Goal: Information Seeking & Learning: Compare options

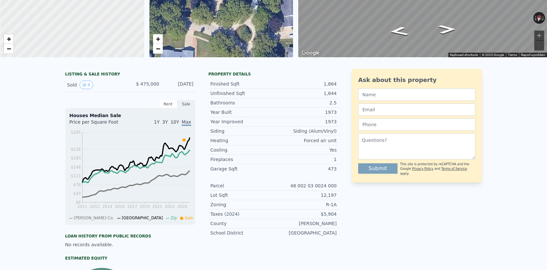
scroll to position [2, 0]
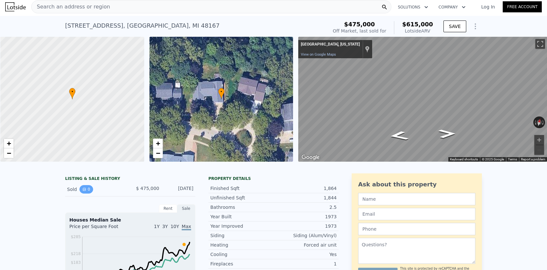
click at [87, 191] on button "0" at bounding box center [87, 189] width 14 height 8
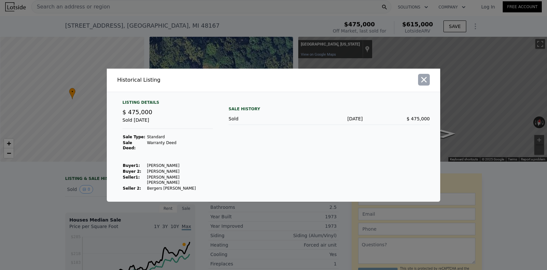
click at [426, 82] on icon "button" at bounding box center [424, 79] width 9 height 9
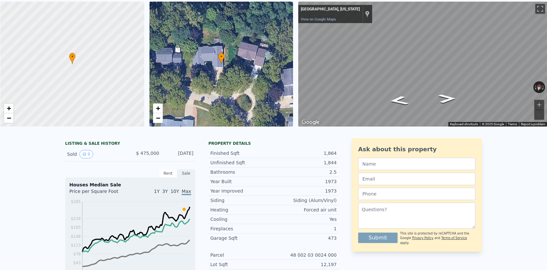
scroll to position [0, 0]
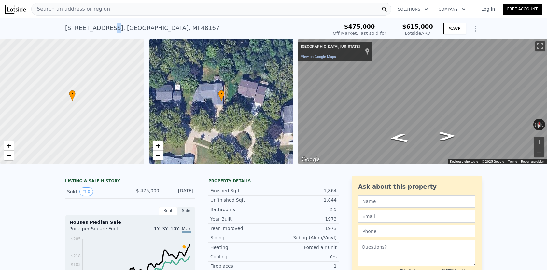
click at [109, 31] on div "20452 Lexington Blvd , Northville , MI 48167" at bounding box center [142, 27] width 154 height 9
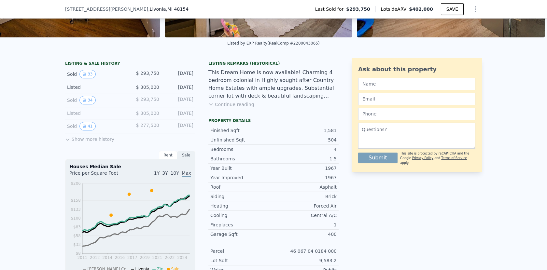
scroll to position [125, 0]
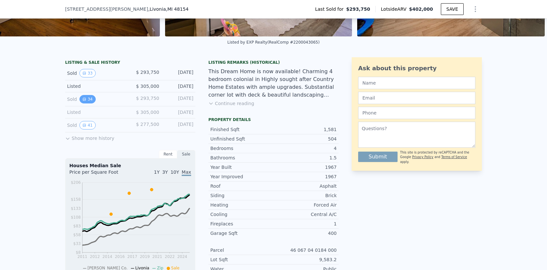
click at [86, 100] on icon "View historical data" at bounding box center [84, 99] width 4 height 4
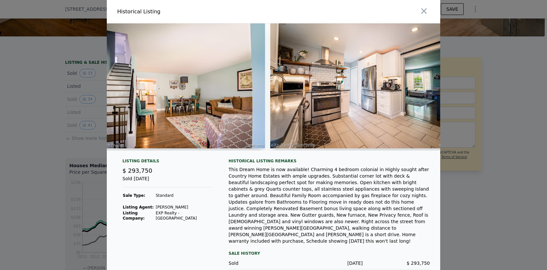
scroll to position [0, 2848]
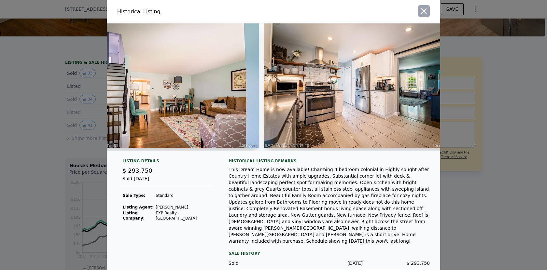
click at [427, 10] on icon "button" at bounding box center [424, 11] width 9 height 9
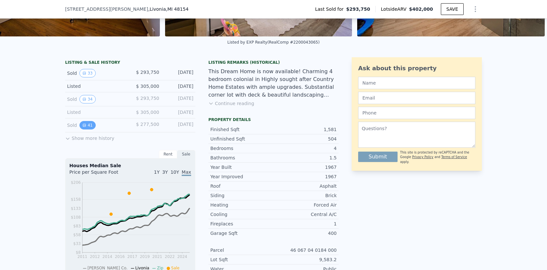
click at [89, 121] on button "41" at bounding box center [88, 125] width 16 height 8
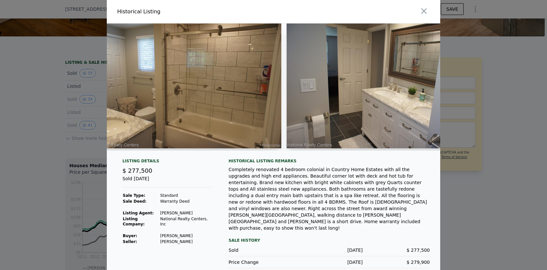
scroll to position [0, 5058]
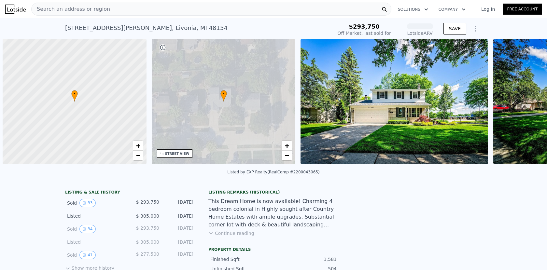
scroll to position [0, 2]
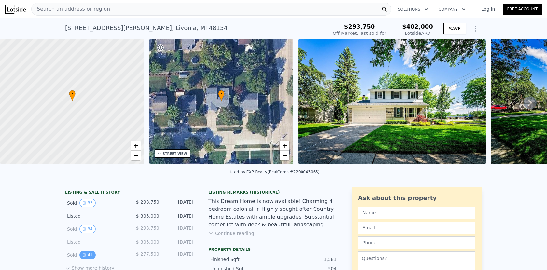
click at [89, 254] on button "41" at bounding box center [88, 255] width 16 height 8
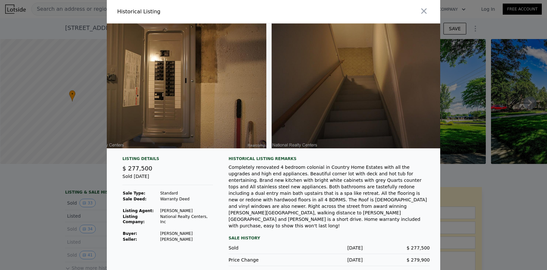
scroll to position [0, 7437]
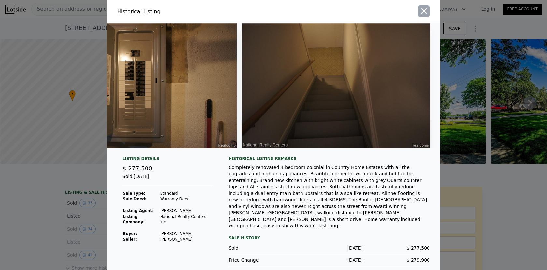
click at [422, 13] on icon "button" at bounding box center [424, 11] width 9 height 9
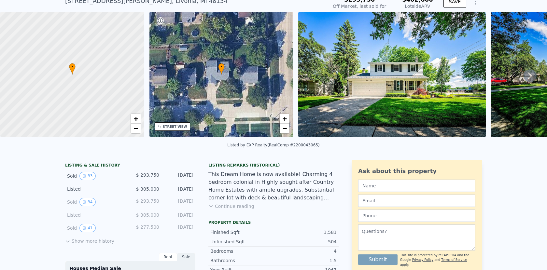
scroll to position [28, 0]
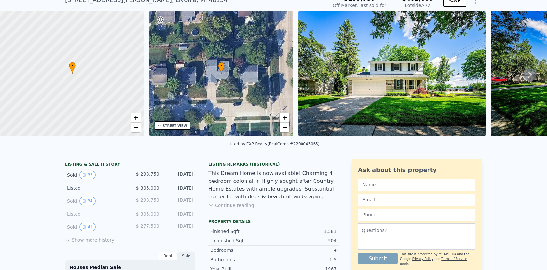
click at [99, 240] on button "Show more history" at bounding box center [89, 239] width 49 height 9
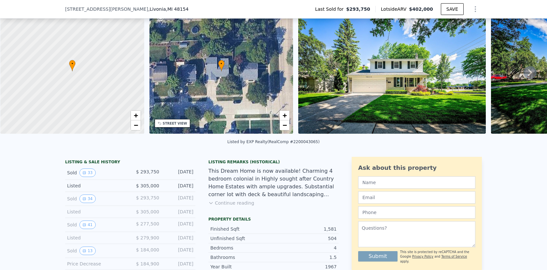
scroll to position [74, 0]
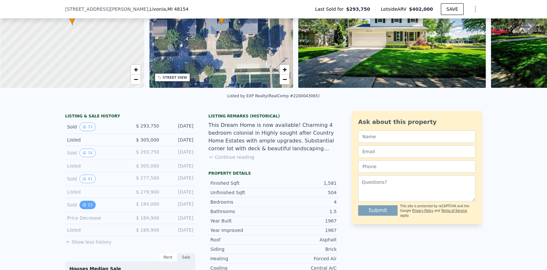
click at [86, 201] on button "13" at bounding box center [88, 205] width 16 height 8
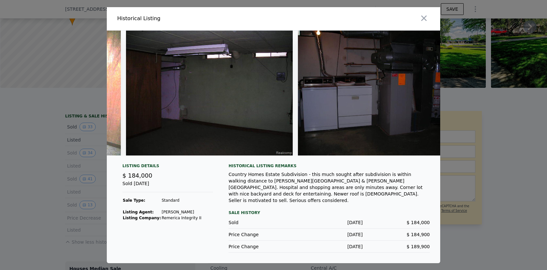
scroll to position [0, 1600]
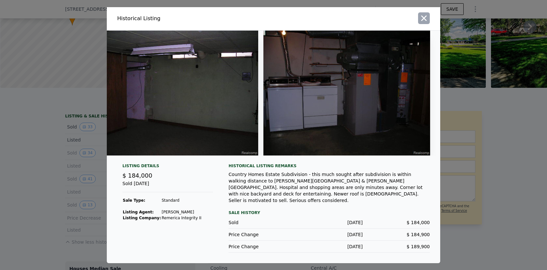
click at [423, 18] on icon "button" at bounding box center [424, 18] width 9 height 9
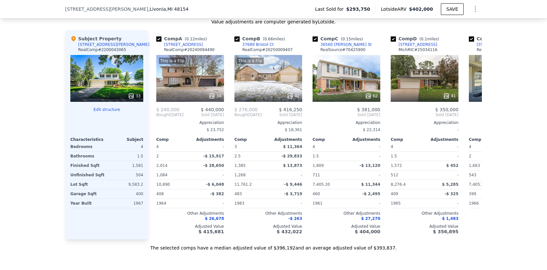
scroll to position [761, 0]
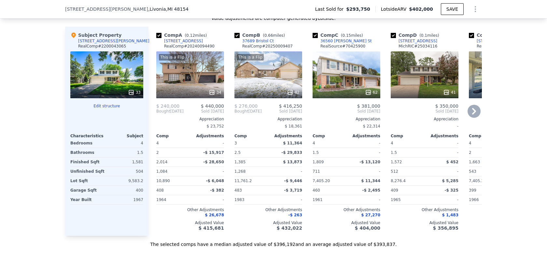
click at [475, 110] on icon at bounding box center [474, 111] width 13 height 13
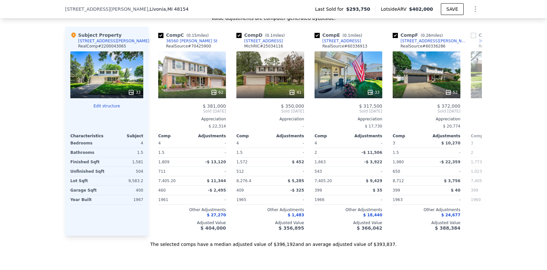
scroll to position [0, 156]
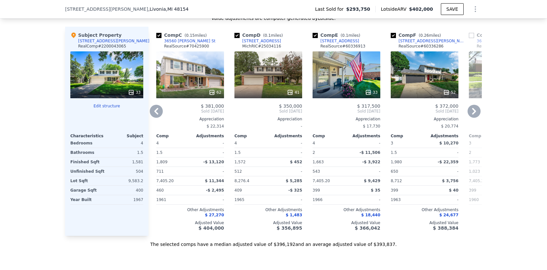
click at [475, 110] on icon at bounding box center [474, 111] width 13 height 13
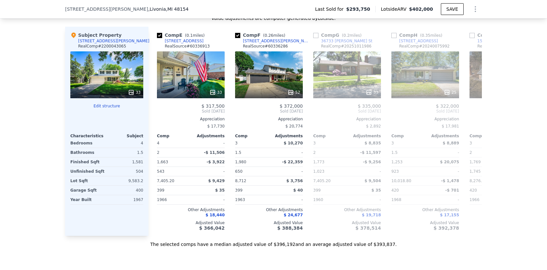
scroll to position [0, 313]
click at [154, 111] on icon at bounding box center [156, 111] width 13 height 13
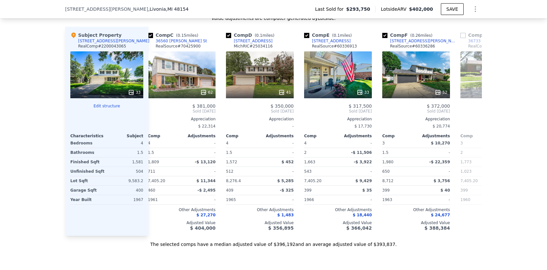
scroll to position [0, 156]
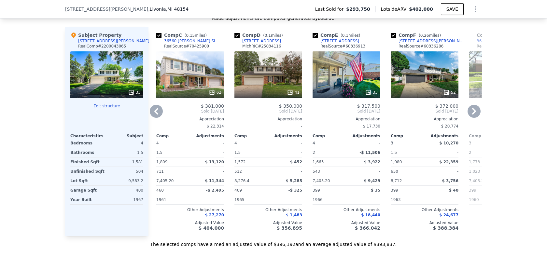
click at [474, 108] on icon at bounding box center [474, 111] width 4 height 7
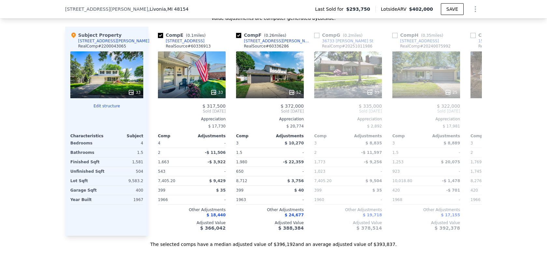
scroll to position [0, 313]
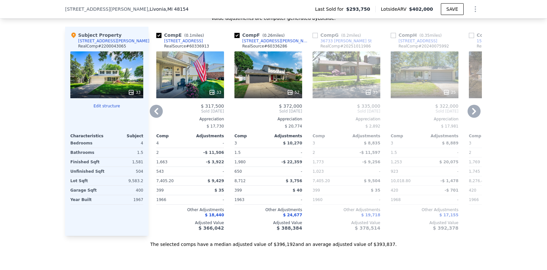
click at [474, 108] on icon at bounding box center [474, 111] width 4 height 7
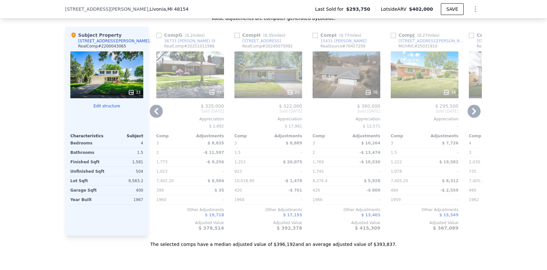
click at [474, 108] on icon at bounding box center [474, 111] width 4 height 7
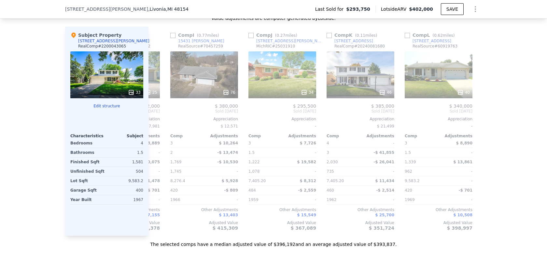
scroll to position [0, 620]
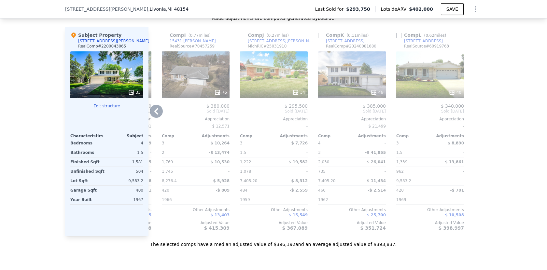
click at [159, 108] on icon at bounding box center [156, 111] width 13 height 13
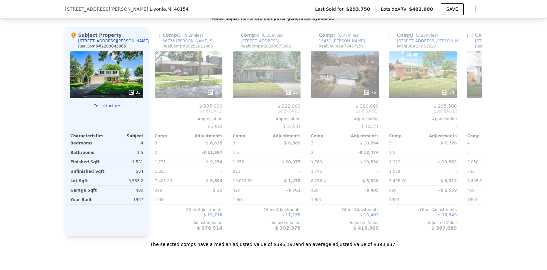
scroll to position [0, 464]
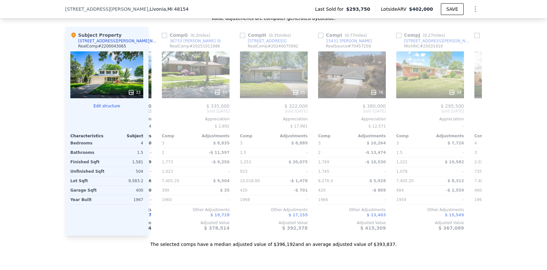
click at [159, 108] on div "Comp G ( 0.2 miles) 36733 [PERSON_NAME] St RealComp # 20251011986 33 $ 335,000 …" at bounding box center [195, 132] width 73 height 210
click at [159, 108] on icon at bounding box center [156, 111] width 13 height 13
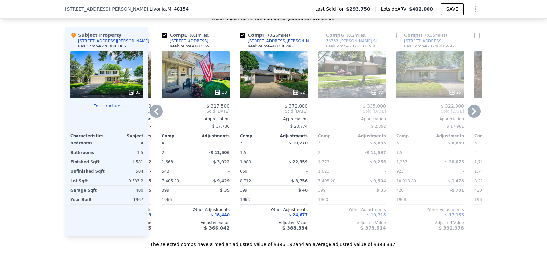
click at [159, 108] on icon at bounding box center [156, 111] width 13 height 13
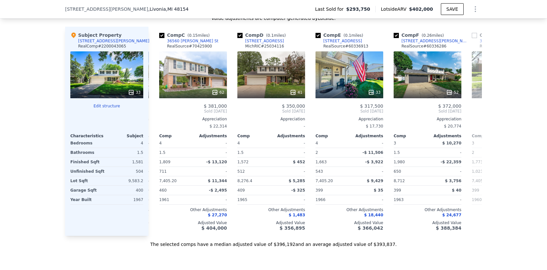
scroll to position [0, 151]
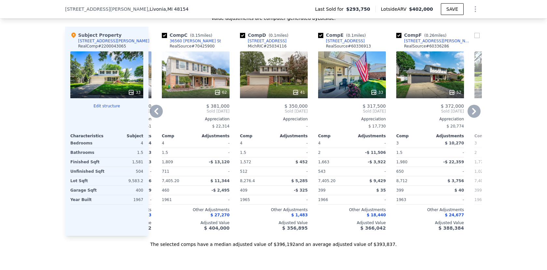
click at [272, 71] on div "41" at bounding box center [274, 74] width 68 height 47
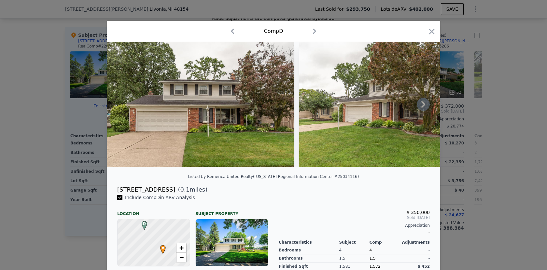
click at [420, 105] on icon at bounding box center [423, 104] width 13 height 13
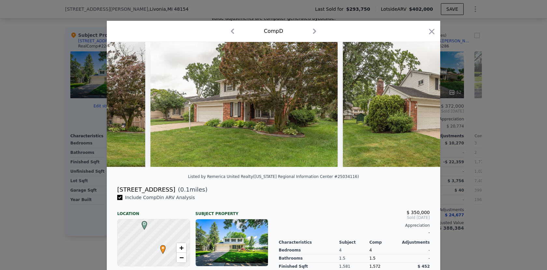
scroll to position [0, 156]
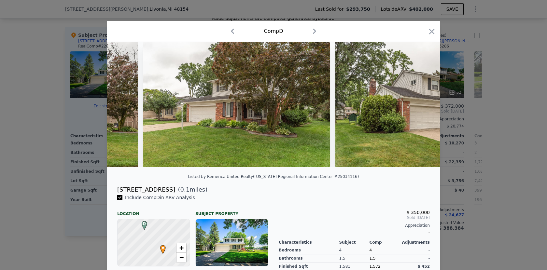
click at [420, 105] on img at bounding box center [429, 104] width 187 height 125
click at [426, 104] on icon at bounding box center [423, 104] width 13 height 13
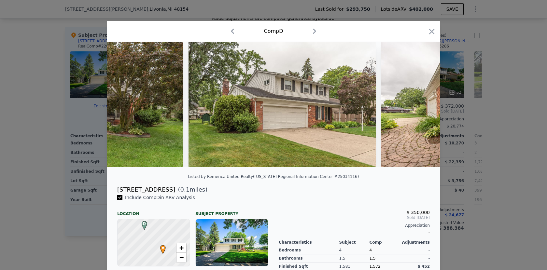
scroll to position [0, 313]
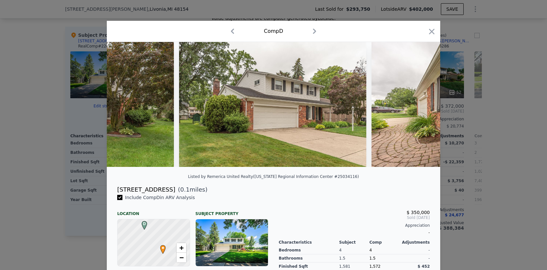
click at [426, 104] on img at bounding box center [465, 104] width 187 height 125
click at [426, 104] on icon at bounding box center [423, 104] width 13 height 13
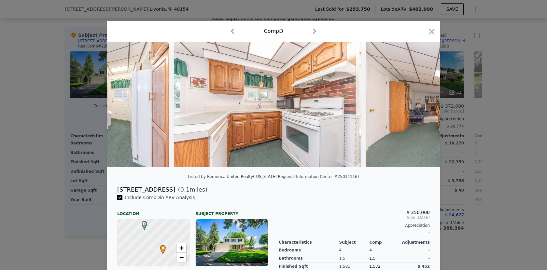
scroll to position [0, 3208]
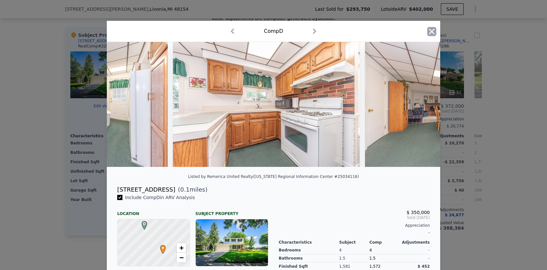
click at [430, 33] on icon "button" at bounding box center [432, 32] width 6 height 6
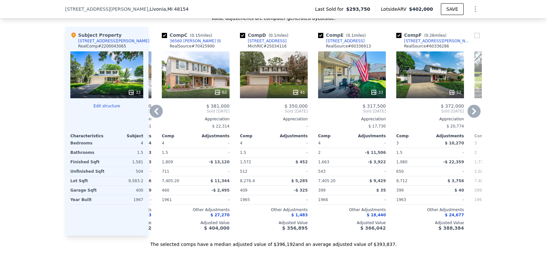
click at [192, 75] on div "62" at bounding box center [196, 74] width 68 height 47
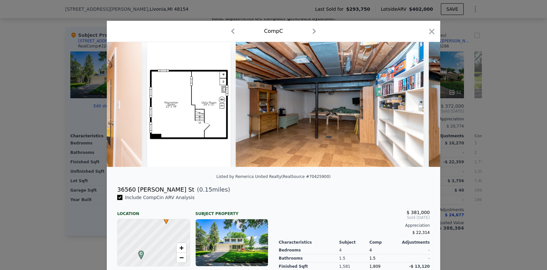
scroll to position [0, 7883]
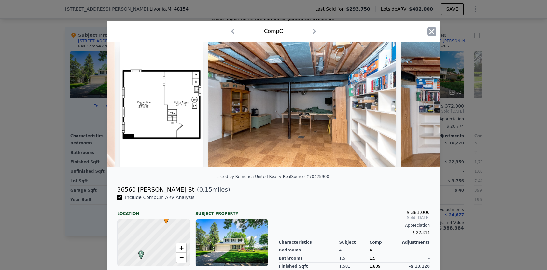
click at [435, 32] on icon "button" at bounding box center [432, 31] width 9 height 9
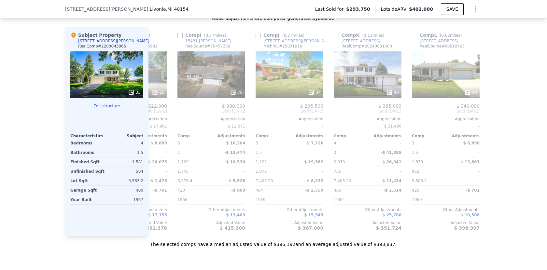
scroll to position [0, 620]
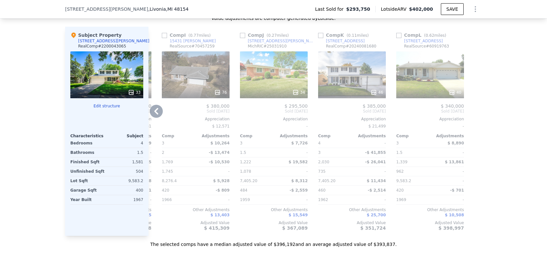
click at [351, 78] on div "46" at bounding box center [352, 74] width 68 height 47
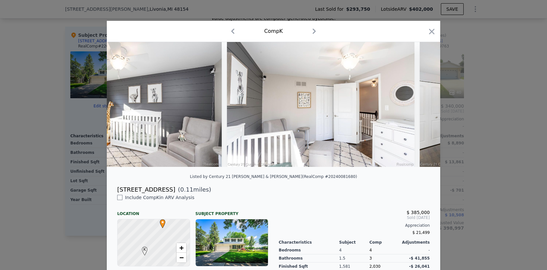
scroll to position [0, 4700]
click at [425, 100] on icon at bounding box center [423, 104] width 13 height 13
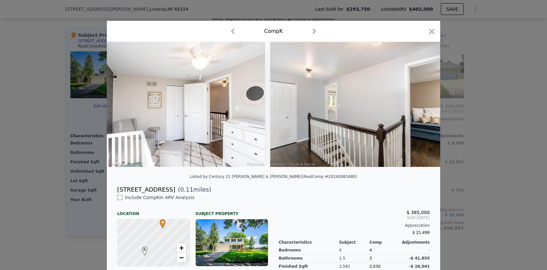
scroll to position [0, 4857]
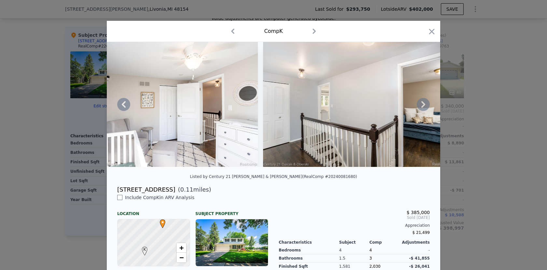
click at [421, 105] on icon at bounding box center [423, 104] width 13 height 13
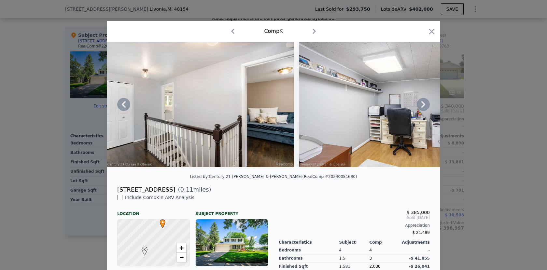
click at [421, 105] on icon at bounding box center [423, 104] width 13 height 13
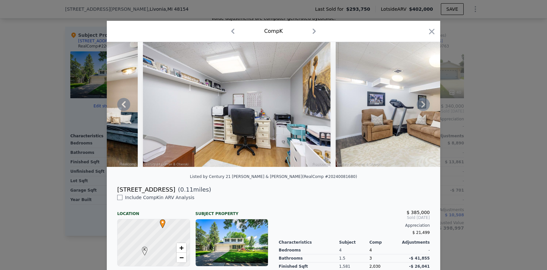
click at [421, 105] on icon at bounding box center [423, 104] width 13 height 13
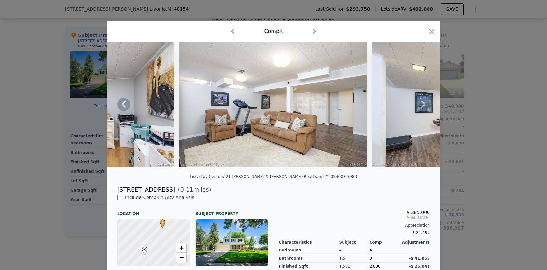
click at [421, 105] on icon at bounding box center [423, 104] width 13 height 13
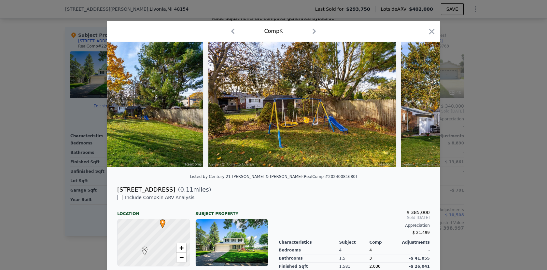
scroll to position [0, 7817]
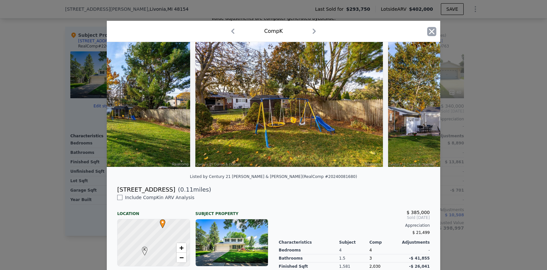
click at [432, 31] on icon "button" at bounding box center [432, 32] width 6 height 6
